Goal: Task Accomplishment & Management: Use online tool/utility

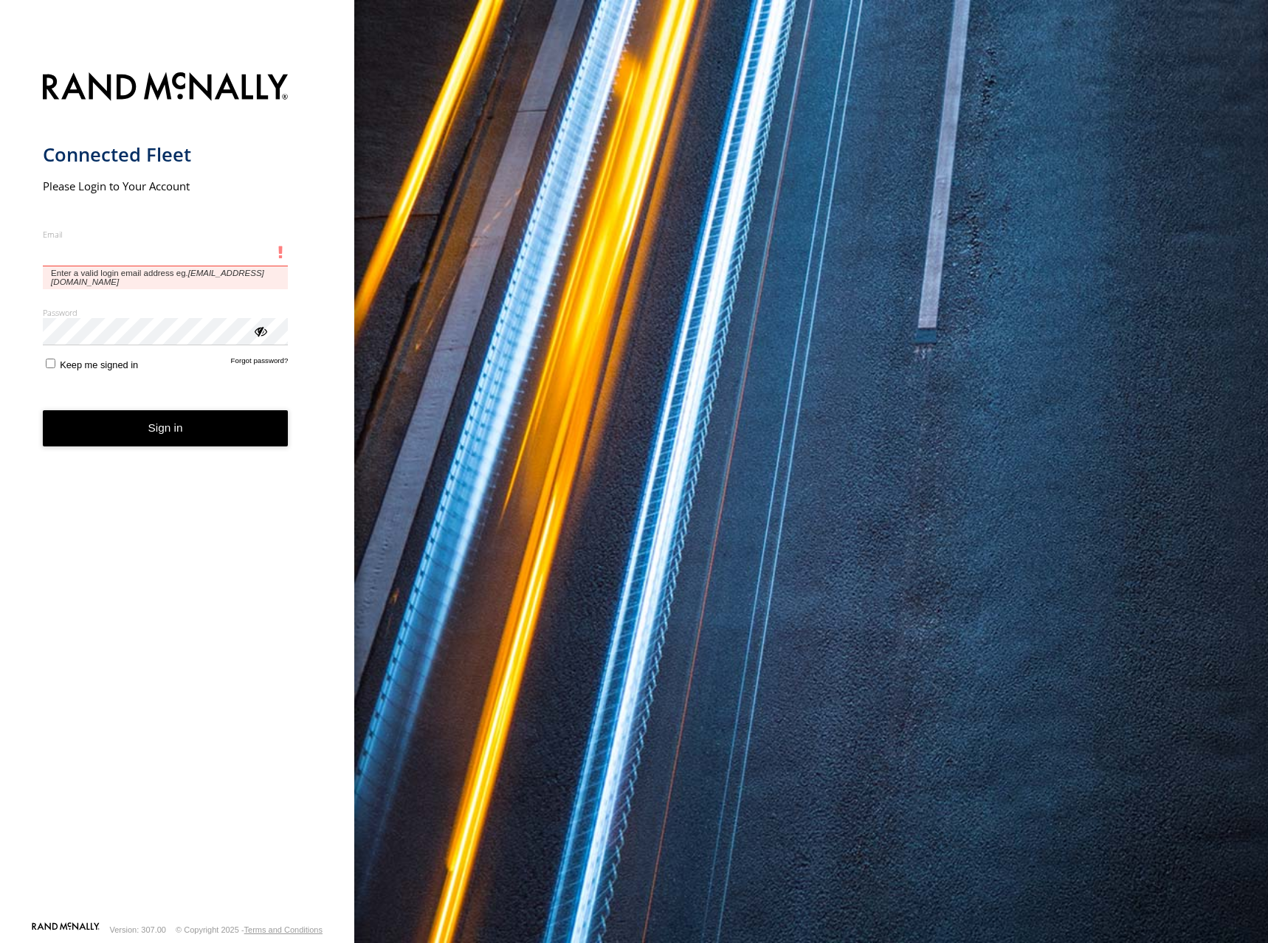
type input "**********"
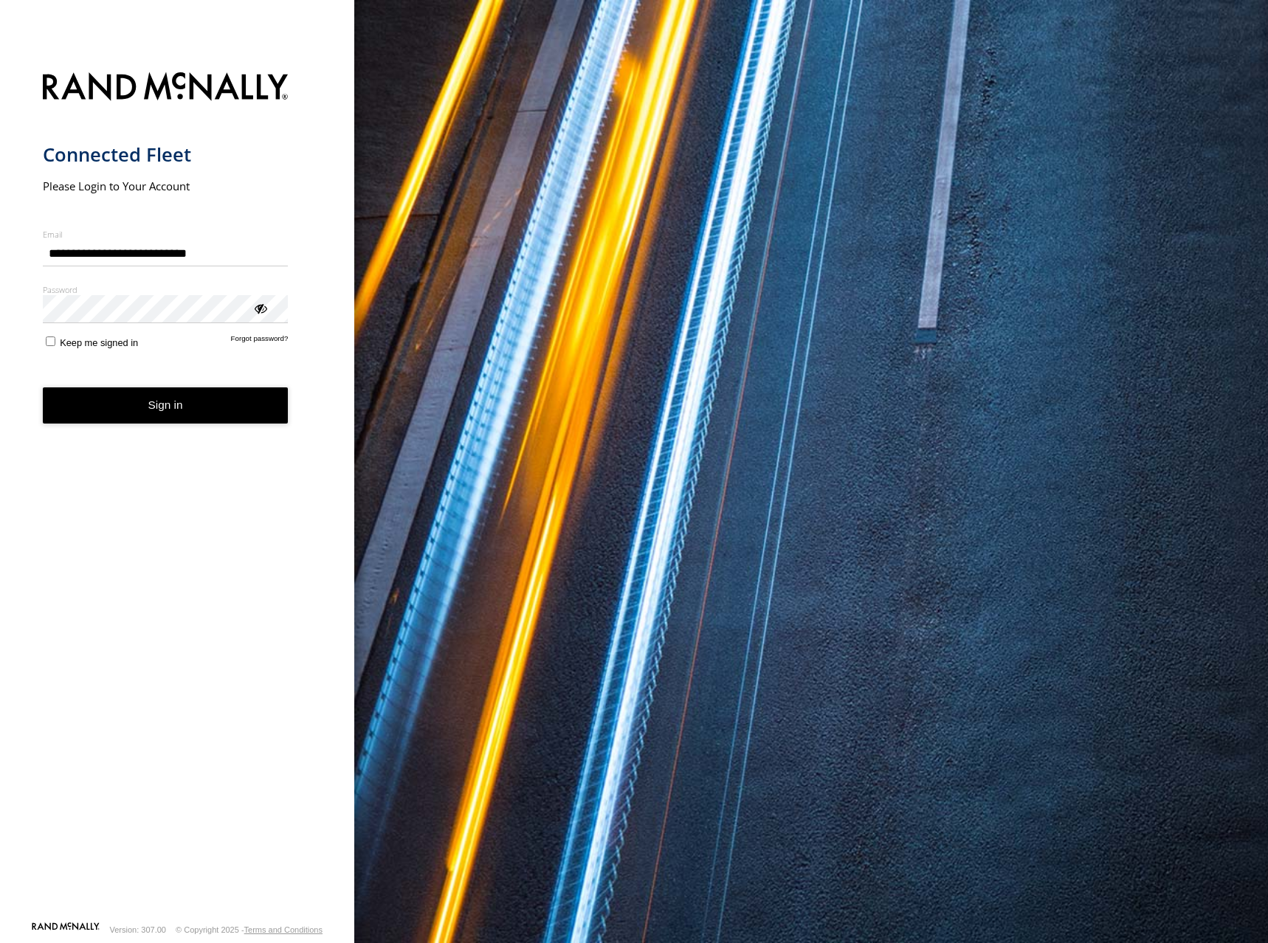
click at [95, 404] on button "Sign in" at bounding box center [166, 406] width 246 height 36
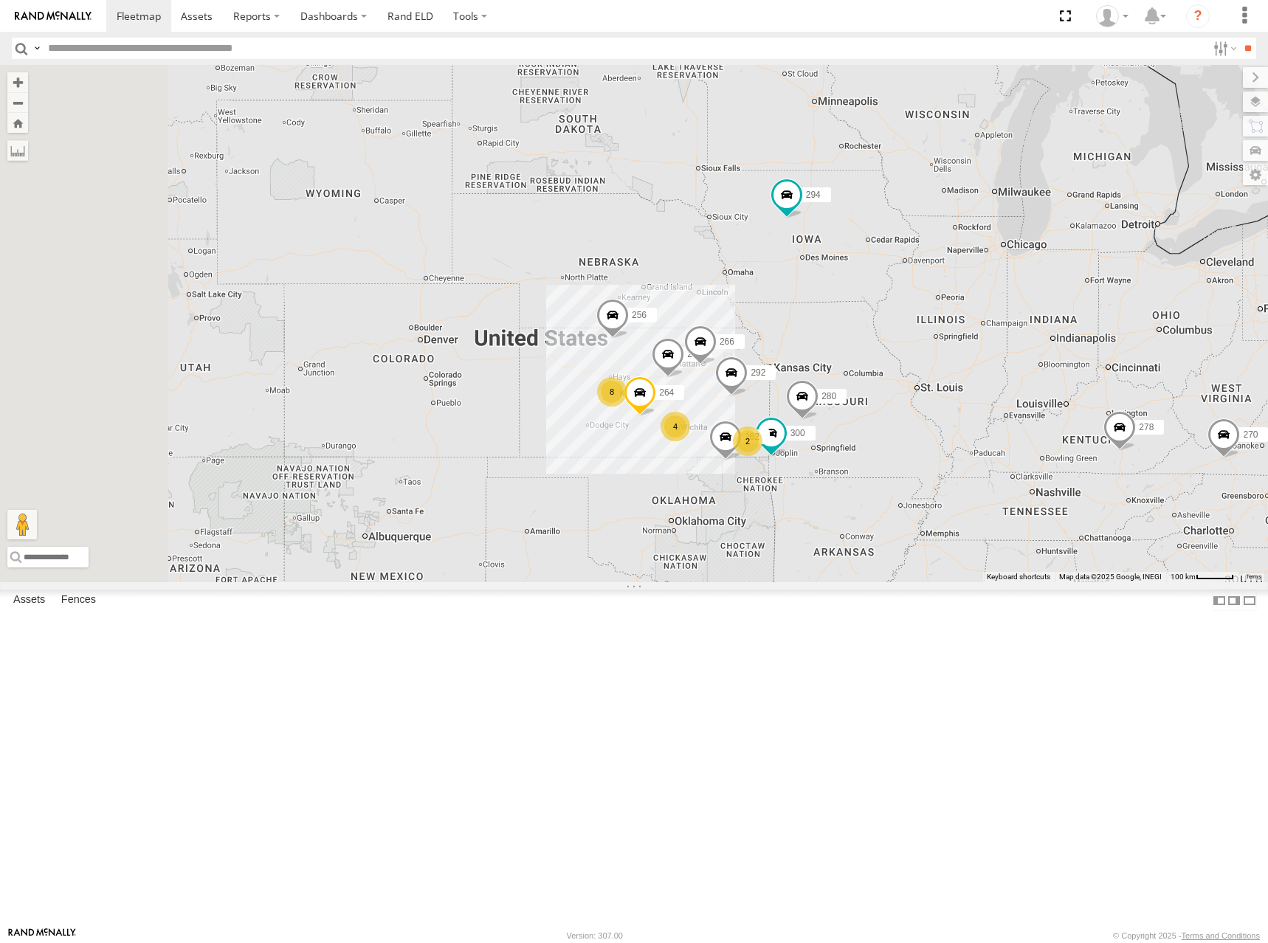
drag, startPoint x: 906, startPoint y: 416, endPoint x: 1194, endPoint y: 312, distance: 306.1
click at [1193, 313] on div "304 294 8 300 4 270 262 2 292 280 256 232 264 266 278" at bounding box center [634, 323] width 1268 height 517
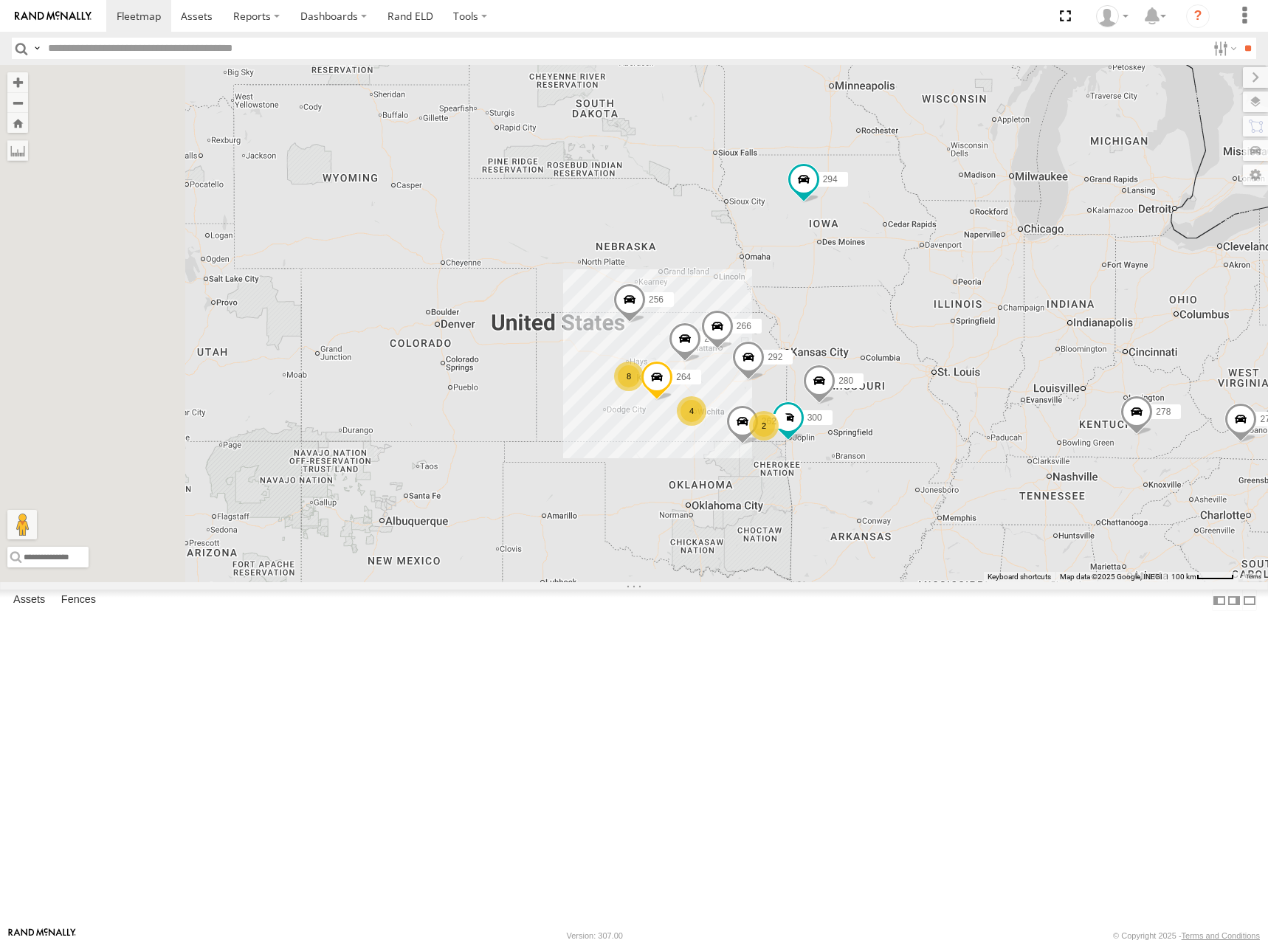
drag, startPoint x: 989, startPoint y: 477, endPoint x: 1045, endPoint y: 407, distance: 89.8
click at [1045, 407] on div "304 294 8 300 4 270 262 2 292 280 256 232 264 266 278" at bounding box center [634, 323] width 1268 height 517
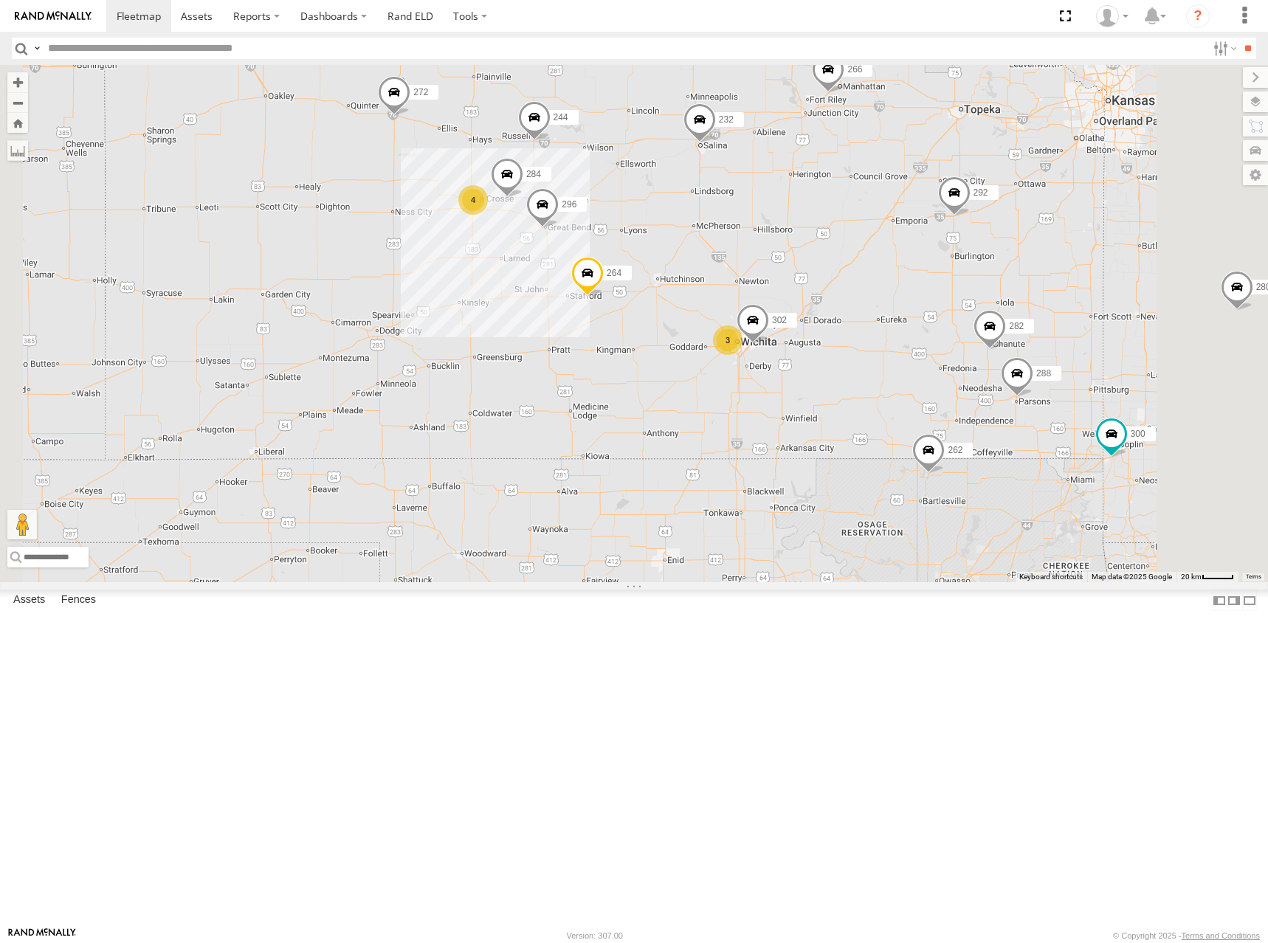
drag, startPoint x: 897, startPoint y: 328, endPoint x: 953, endPoint y: 402, distance: 92.7
click at [953, 402] on div "304 294 300 270 262 292 280 256 232 264 266 278 4 244 3 288 272 296 284 302 282" at bounding box center [634, 323] width 1268 height 517
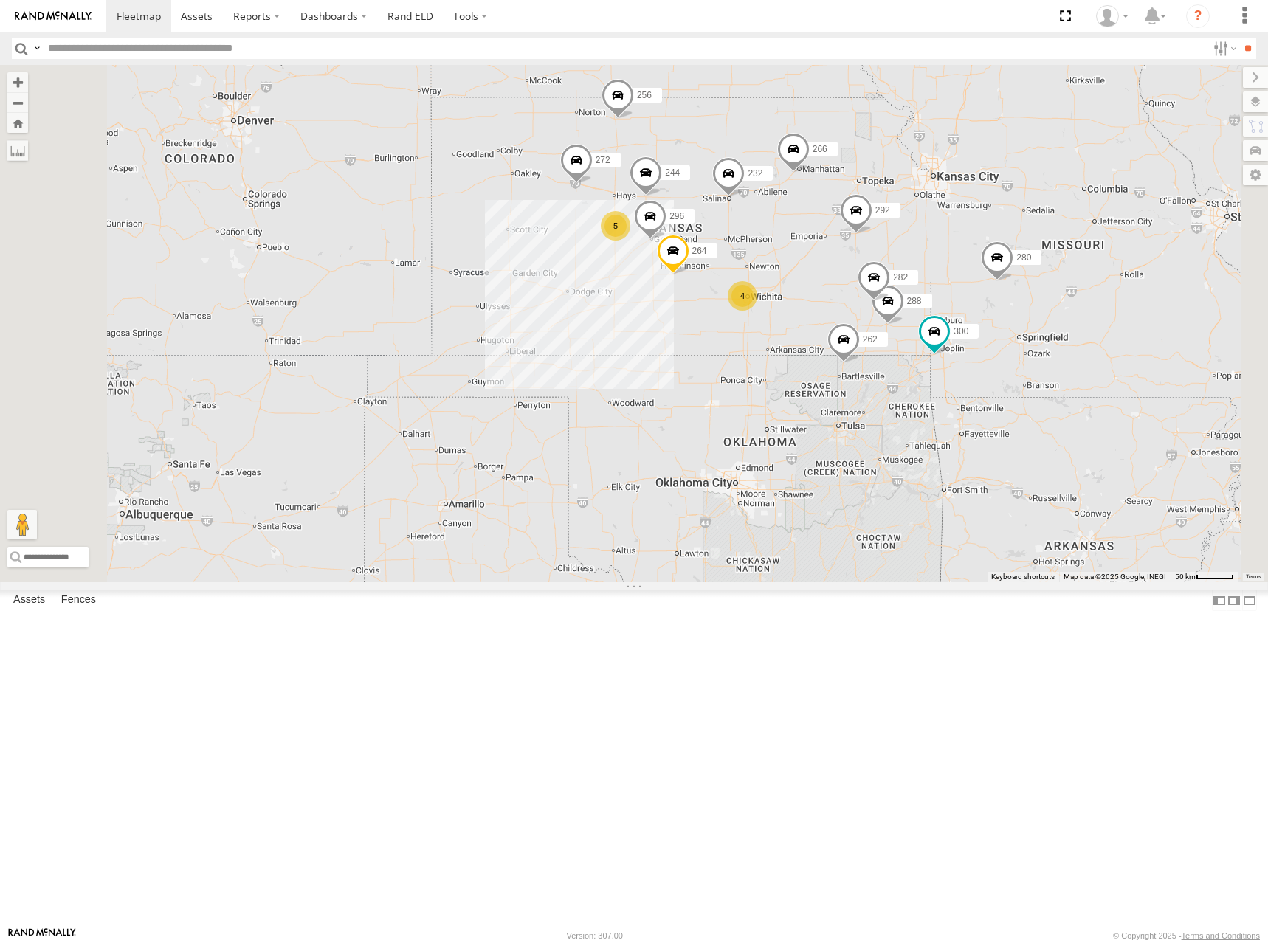
drag, startPoint x: 979, startPoint y: 267, endPoint x: 962, endPoint y: 281, distance: 21.6
click at [962, 281] on div "304 294 300 270 262 292 280 256 232 264 266 278 244 288 272 296 282 5 4" at bounding box center [634, 323] width 1268 height 517
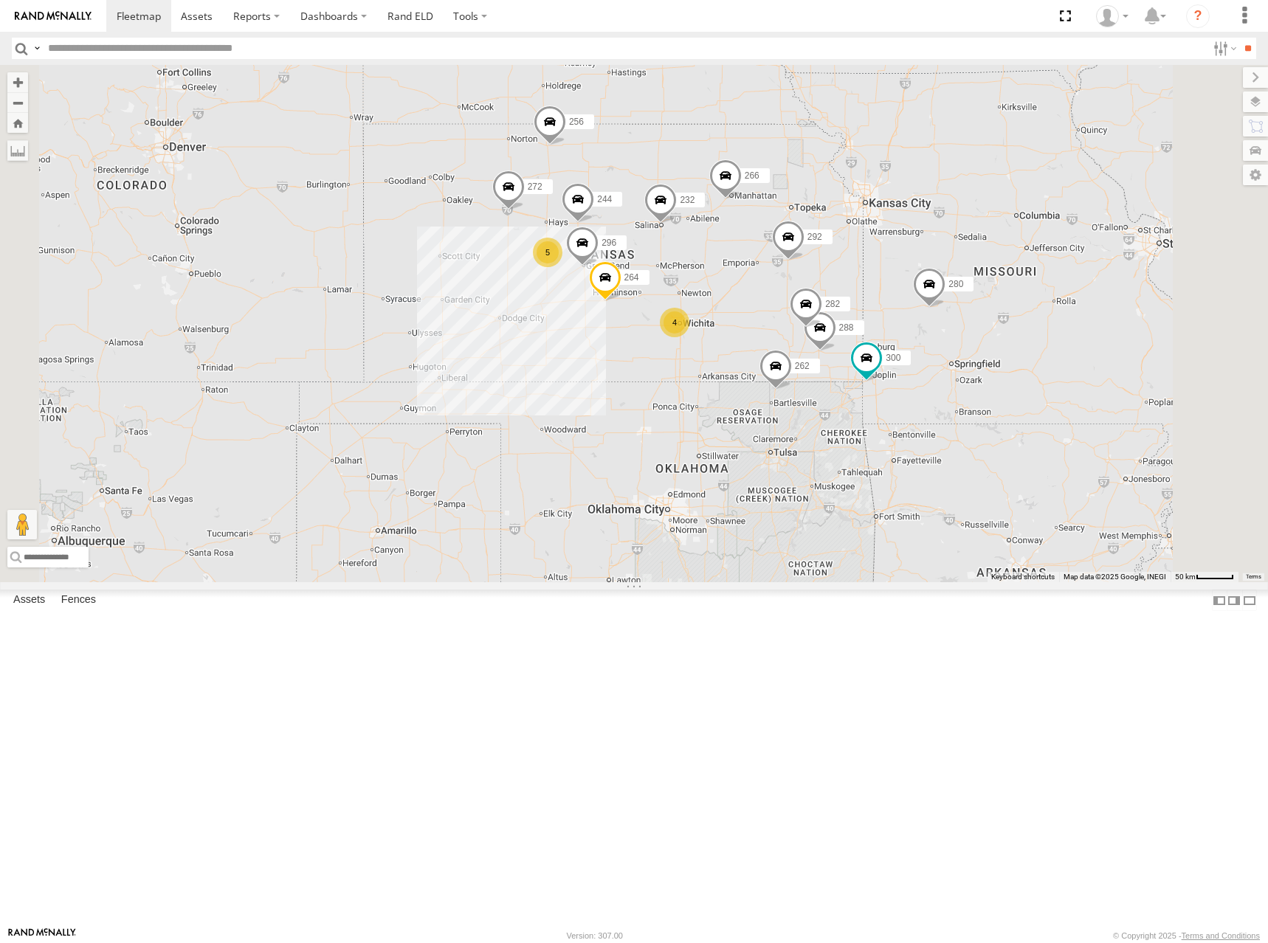
drag, startPoint x: 1036, startPoint y: 267, endPoint x: 972, endPoint y: 289, distance: 67.0
click at [972, 289] on div "304 294 300 270 262 292 280 256 232 264 266 278 244 288 272 296 282 5 4" at bounding box center [634, 323] width 1268 height 517
